Goal: Information Seeking & Learning: Find specific fact

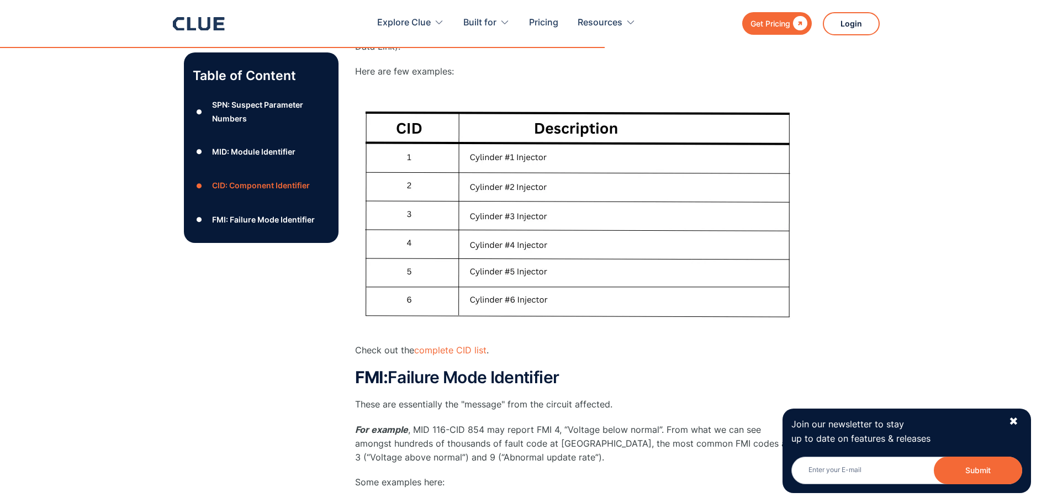
scroll to position [1435, 0]
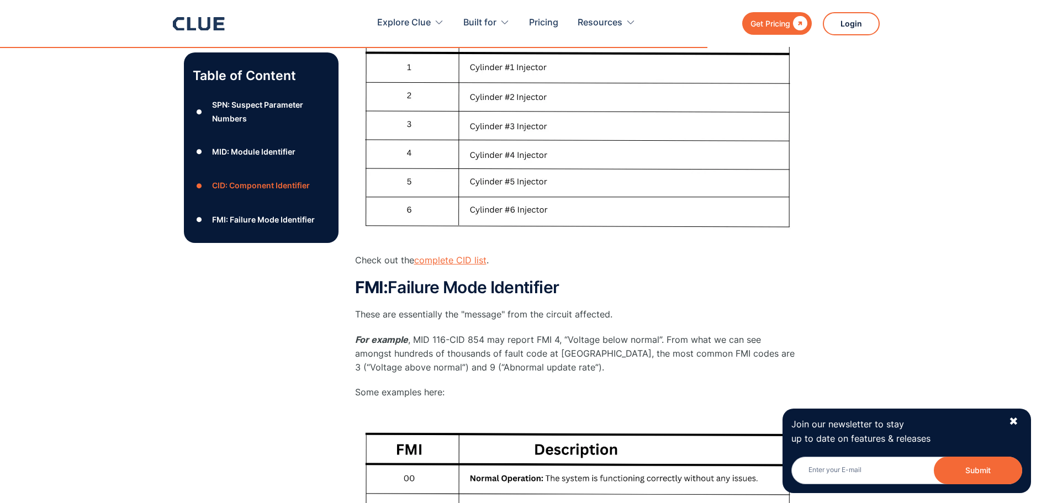
click at [434, 266] on link "complete CID list" at bounding box center [450, 260] width 72 height 11
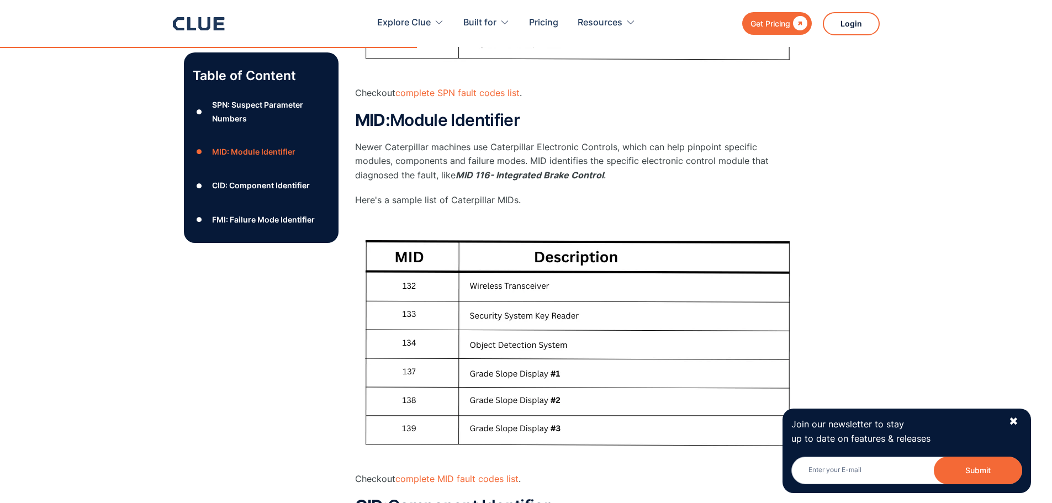
scroll to position [939, 0]
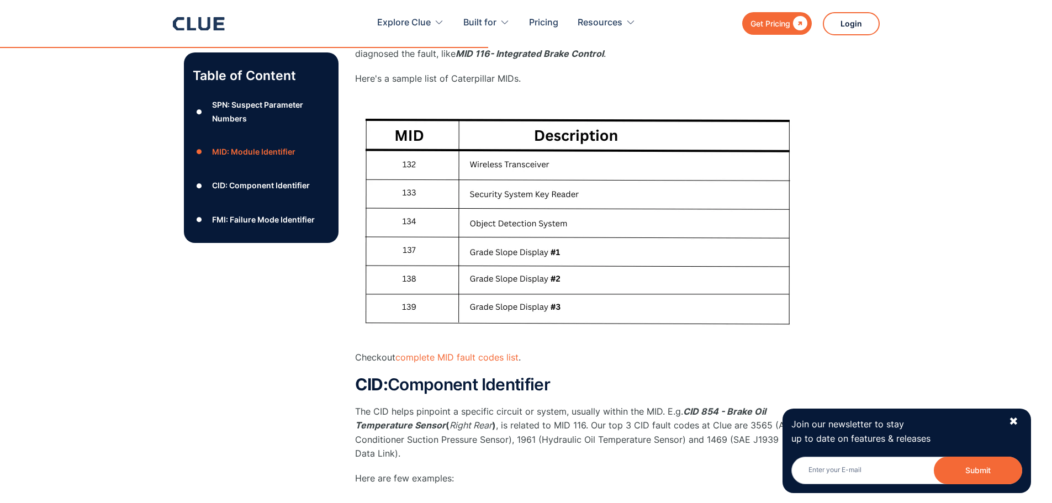
click at [250, 183] on div "CID: Component Identifier" at bounding box center [261, 185] width 98 height 14
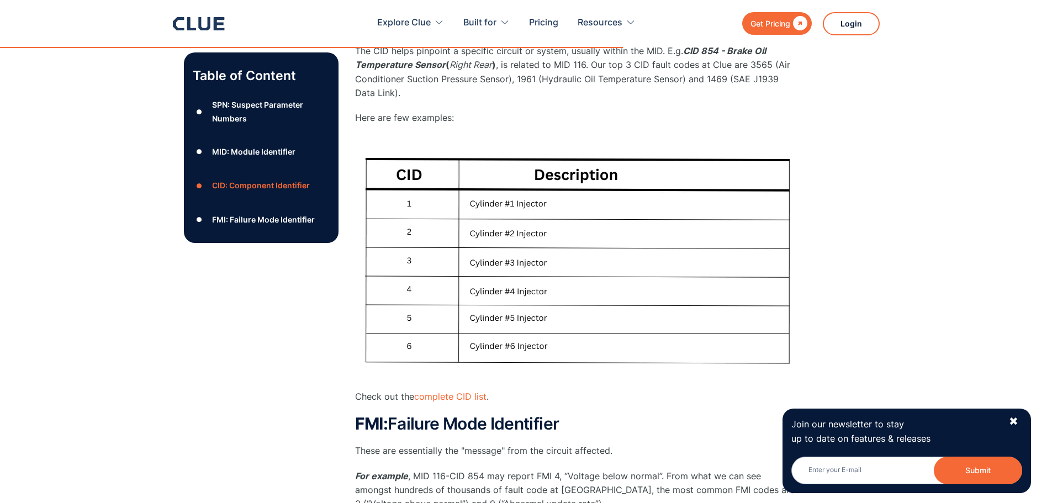
scroll to position [1409, 0]
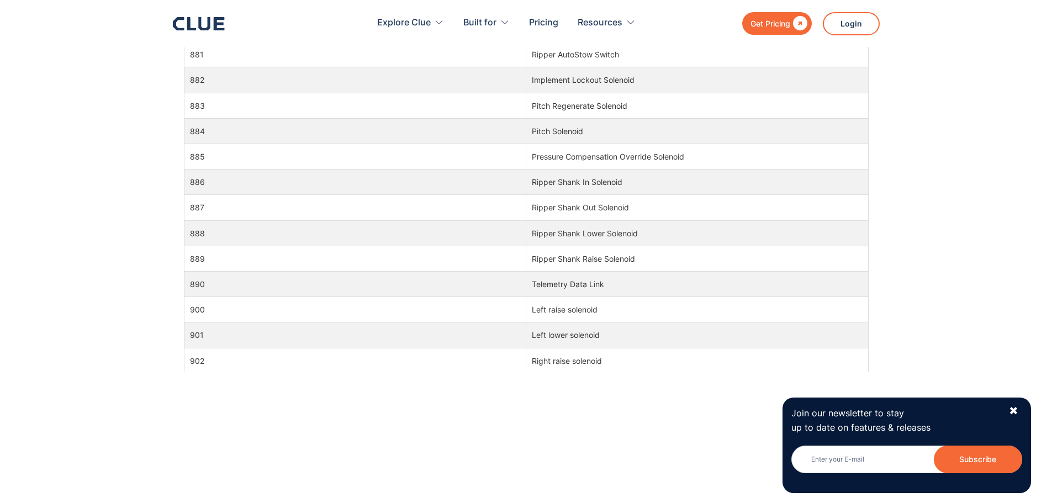
scroll to position [2816, 0]
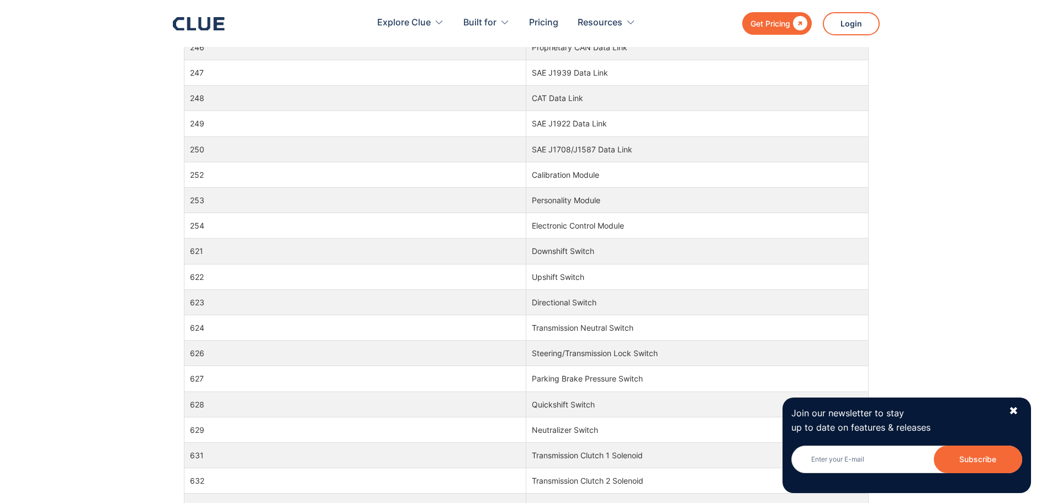
scroll to position [2319, 0]
